Goal: Entertainment & Leisure: Consume media (video, audio)

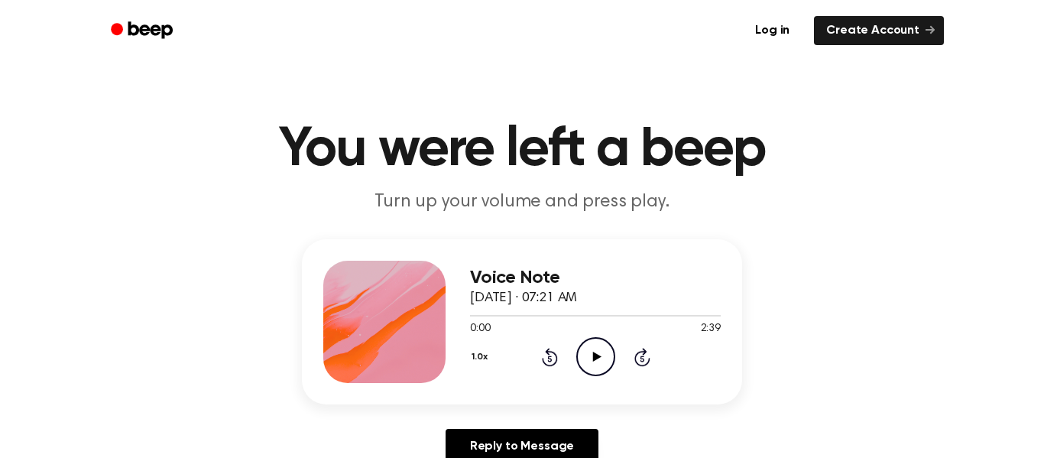
click at [593, 360] on icon at bounding box center [596, 357] width 8 height 10
click at [593, 360] on icon at bounding box center [595, 357] width 7 height 10
click at [593, 360] on icon at bounding box center [596, 357] width 8 height 10
click at [593, 360] on icon at bounding box center [595, 357] width 7 height 10
click at [550, 359] on icon at bounding box center [549, 358] width 4 height 6
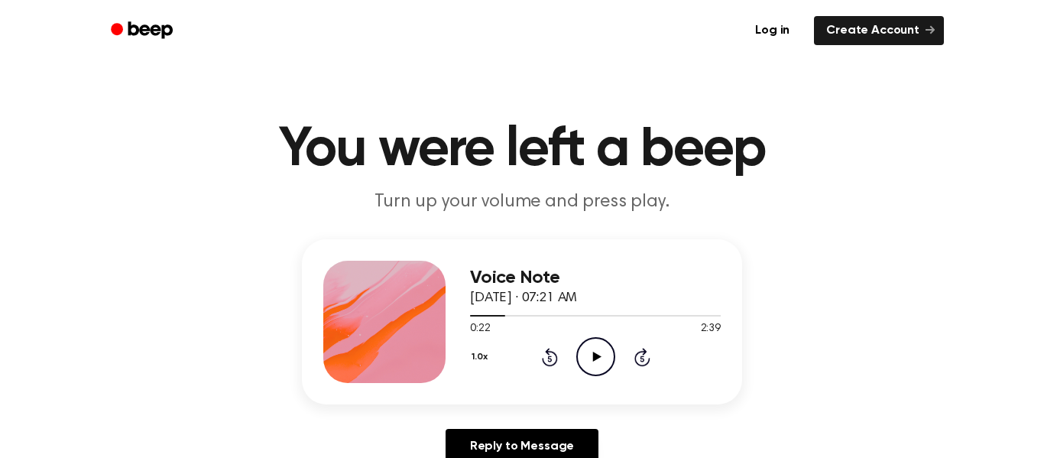
click at [593, 363] on icon "Play Audio" at bounding box center [595, 356] width 39 height 39
click at [547, 352] on icon at bounding box center [550, 357] width 16 height 18
click at [600, 353] on icon "Pause Audio" at bounding box center [595, 356] width 39 height 39
click at [650, 356] on div "1.0x Rewind 5 seconds Play Audio Skip 5 seconds" at bounding box center [595, 356] width 251 height 39
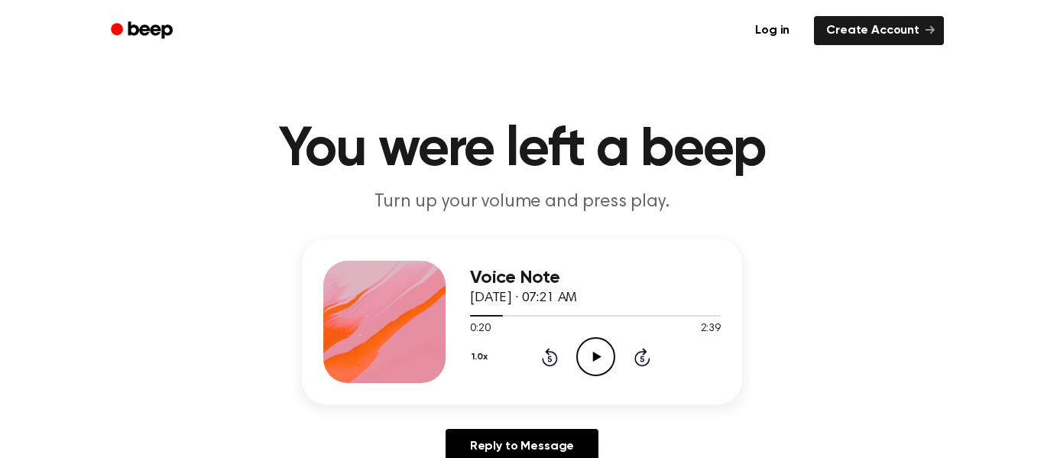
click at [641, 355] on icon "Skip 5 seconds" at bounding box center [642, 357] width 17 height 20
click at [604, 353] on icon "Play Audio" at bounding box center [595, 356] width 39 height 39
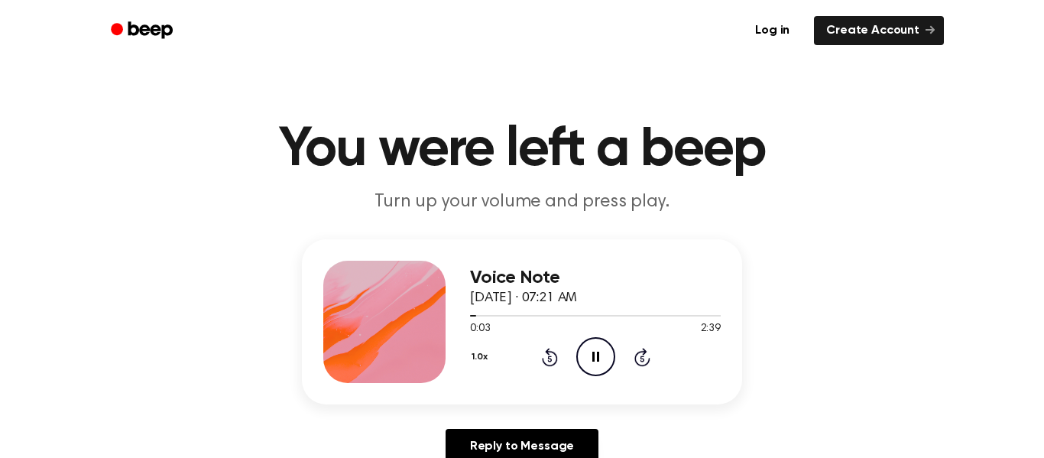
click at [640, 365] on icon at bounding box center [642, 357] width 16 height 18
click at [638, 361] on icon "Skip 5 seconds" at bounding box center [642, 357] width 17 height 20
click at [638, 354] on icon at bounding box center [642, 357] width 16 height 18
click at [677, 356] on div "1.0x Rewind 5 seconds Pause Audio Skip 5 seconds" at bounding box center [595, 356] width 251 height 39
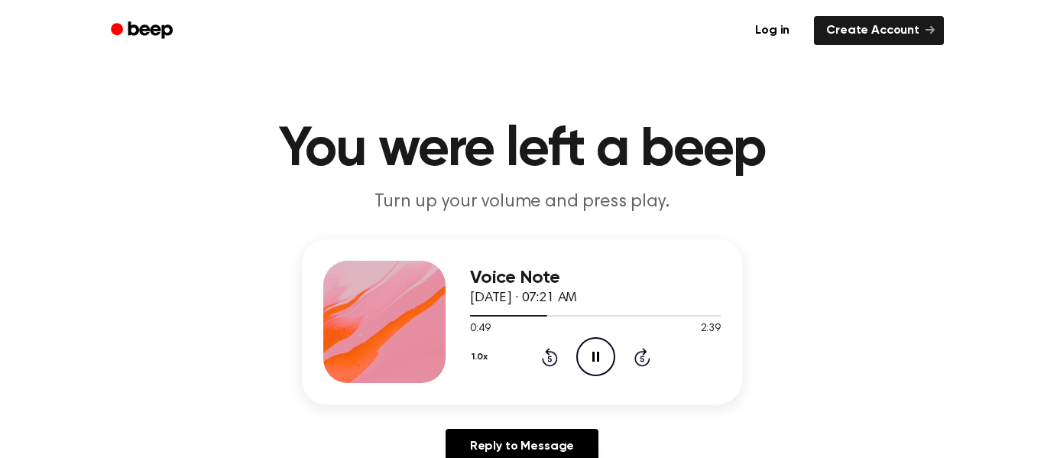
click at [586, 350] on icon "Pause Audio" at bounding box center [595, 356] width 39 height 39
click at [602, 358] on icon "Play Audio" at bounding box center [595, 356] width 39 height 39
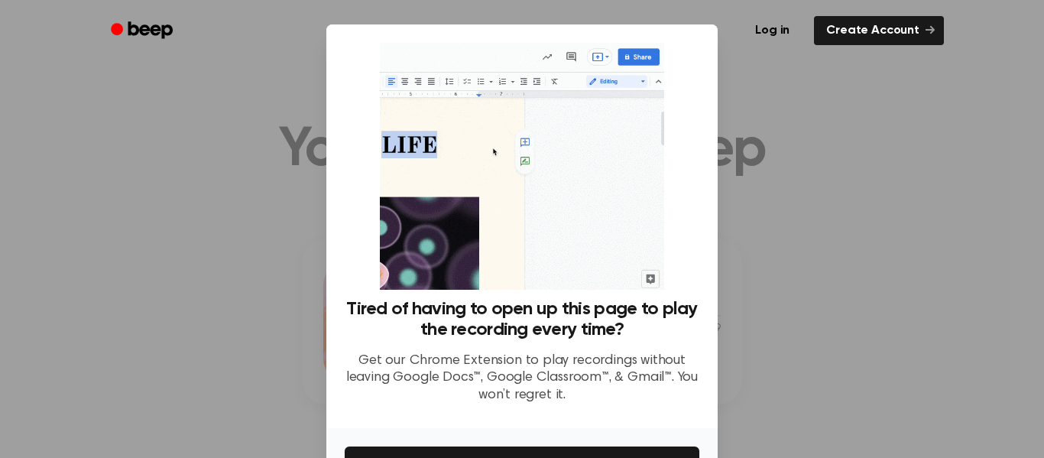
click at [772, 206] on div at bounding box center [522, 229] width 1044 height 458
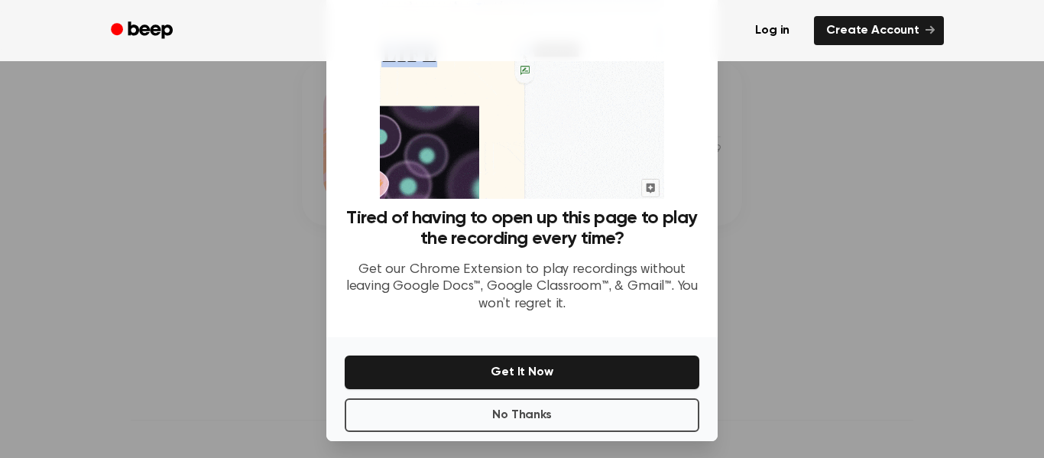
scroll to position [99, 0]
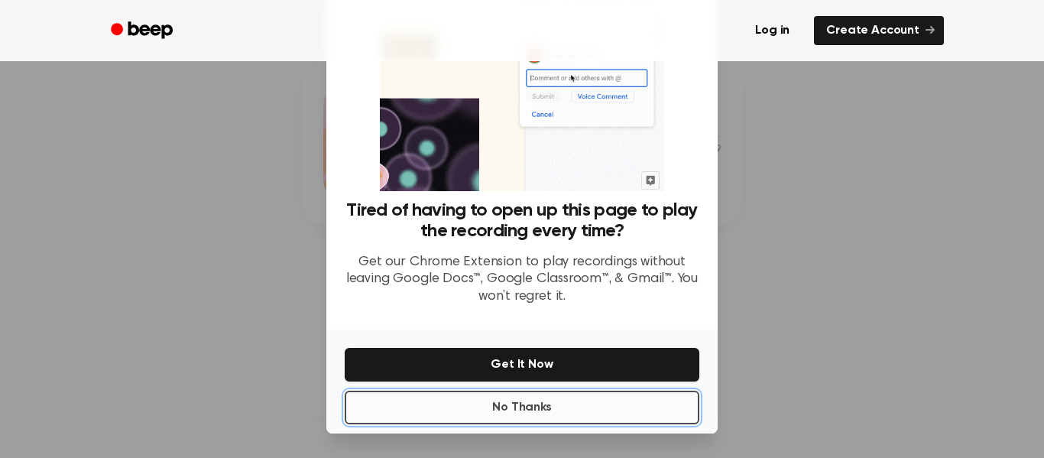
click at [511, 409] on button "No Thanks" at bounding box center [522, 408] width 355 height 34
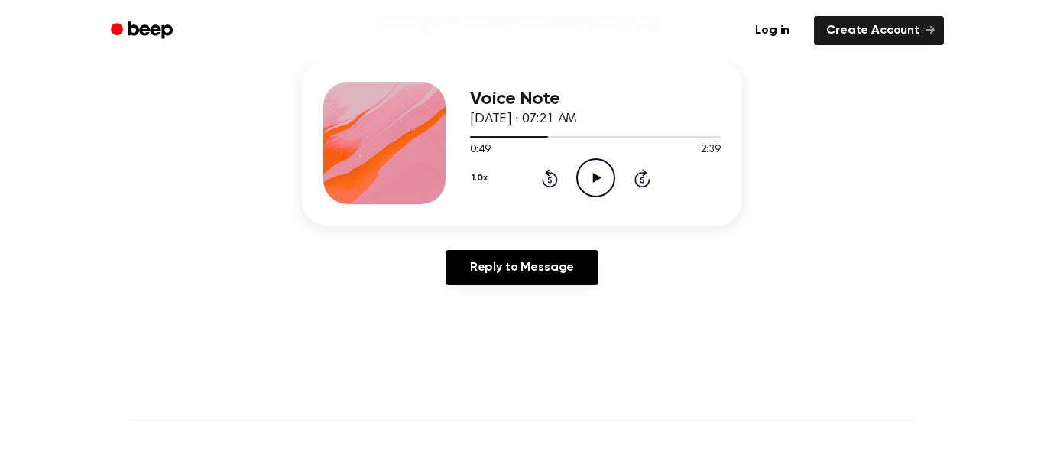
click at [598, 172] on icon "Play Audio" at bounding box center [595, 177] width 39 height 39
click at [598, 172] on icon "Pause Audio" at bounding box center [595, 177] width 39 height 39
click at [595, 160] on icon "Play Audio" at bounding box center [595, 177] width 39 height 39
click at [595, 160] on icon "Pause Audio" at bounding box center [595, 177] width 39 height 39
click at [595, 160] on icon "Play Audio" at bounding box center [595, 177] width 39 height 39
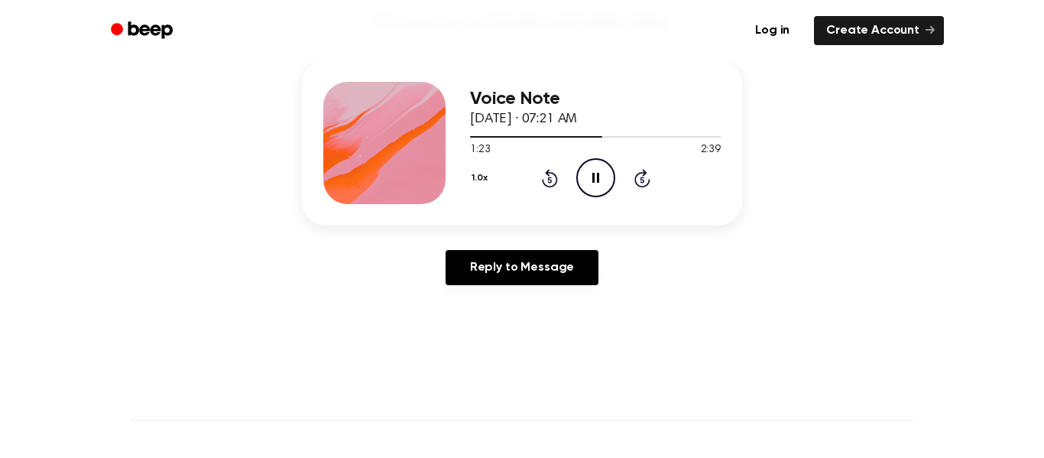
click at [595, 160] on icon "Pause Audio" at bounding box center [595, 177] width 39 height 39
click at [595, 160] on icon "Play Audio" at bounding box center [595, 177] width 39 height 39
click at [595, 160] on icon "Pause Audio" at bounding box center [595, 177] width 39 height 39
click at [595, 160] on icon "Play Audio" at bounding box center [595, 177] width 39 height 39
click at [595, 160] on icon "Pause Audio" at bounding box center [595, 177] width 39 height 39
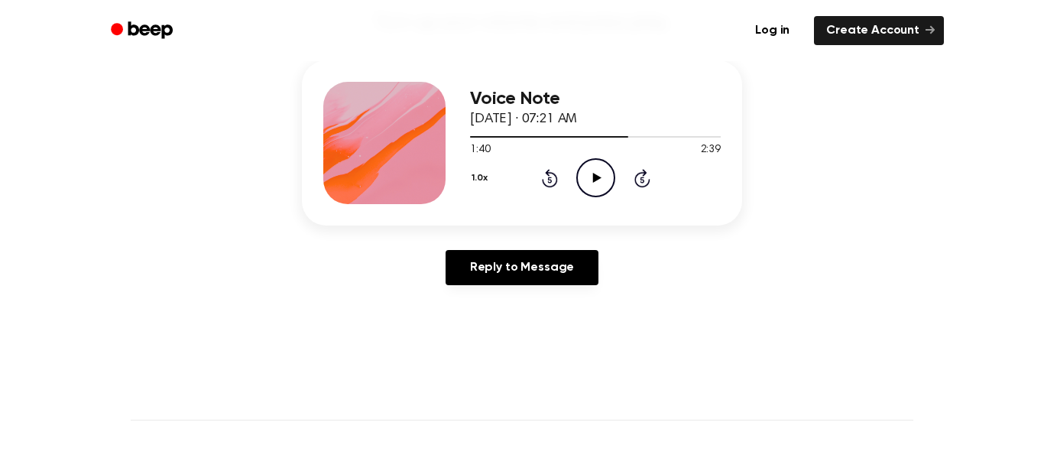
click at [595, 160] on icon "Play Audio" at bounding box center [595, 177] width 39 height 39
click at [595, 160] on icon "Pause Audio" at bounding box center [595, 177] width 39 height 39
click at [595, 160] on icon "Play Audio" at bounding box center [595, 177] width 39 height 39
click at [595, 160] on icon "Pause Audio" at bounding box center [595, 177] width 39 height 39
click at [595, 160] on icon "Play Audio" at bounding box center [595, 177] width 39 height 39
